Goal: Go to known website: Access a specific website the user already knows

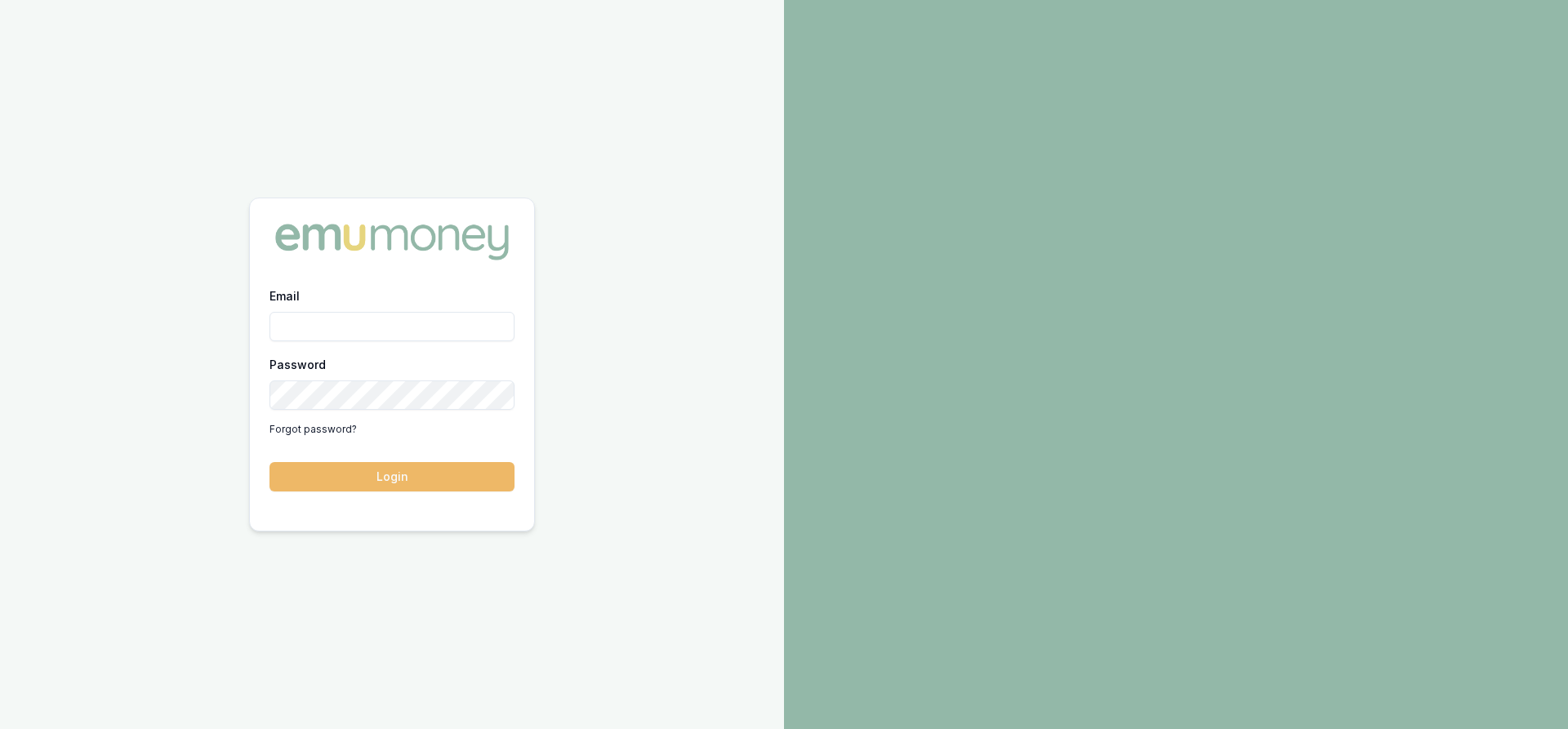
type input "[PERSON_NAME][EMAIL_ADDRESS][PERSON_NAME][DOMAIN_NAME]"
click at [378, 478] on button "Login" at bounding box center [392, 477] width 245 height 29
